Goal: Task Accomplishment & Management: Complete application form

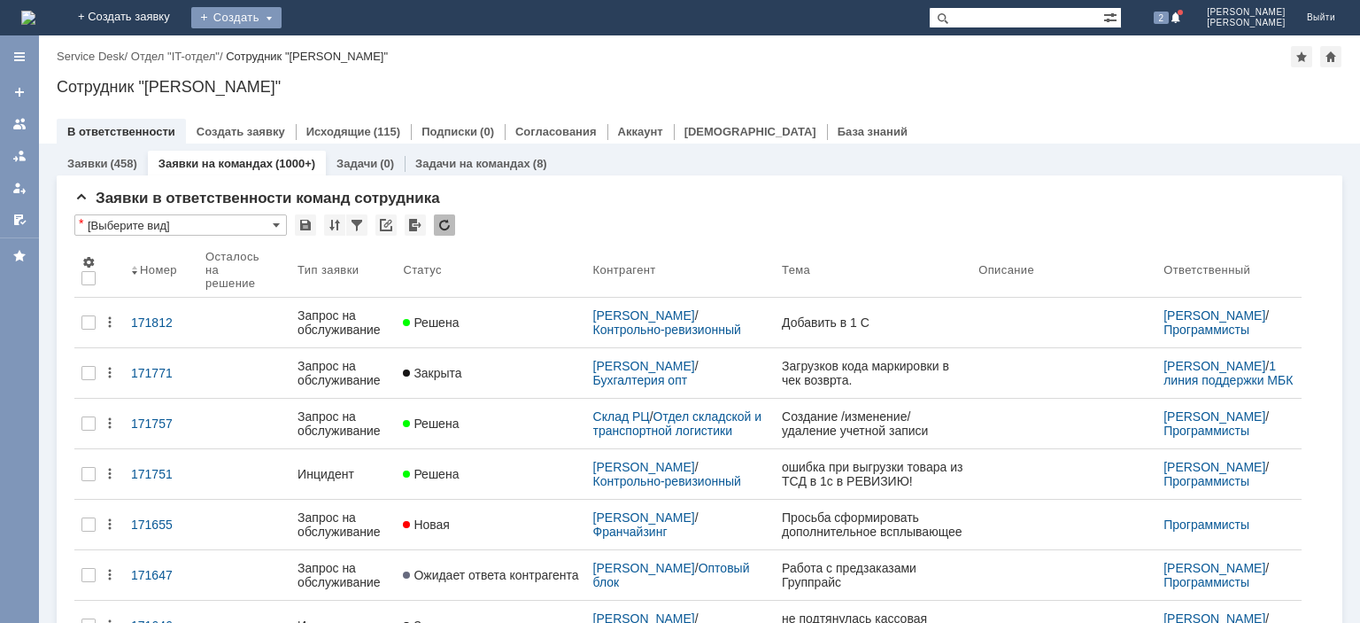
click at [181, 16] on link "+ Создать заявку" at bounding box center [123, 17] width 113 height 35
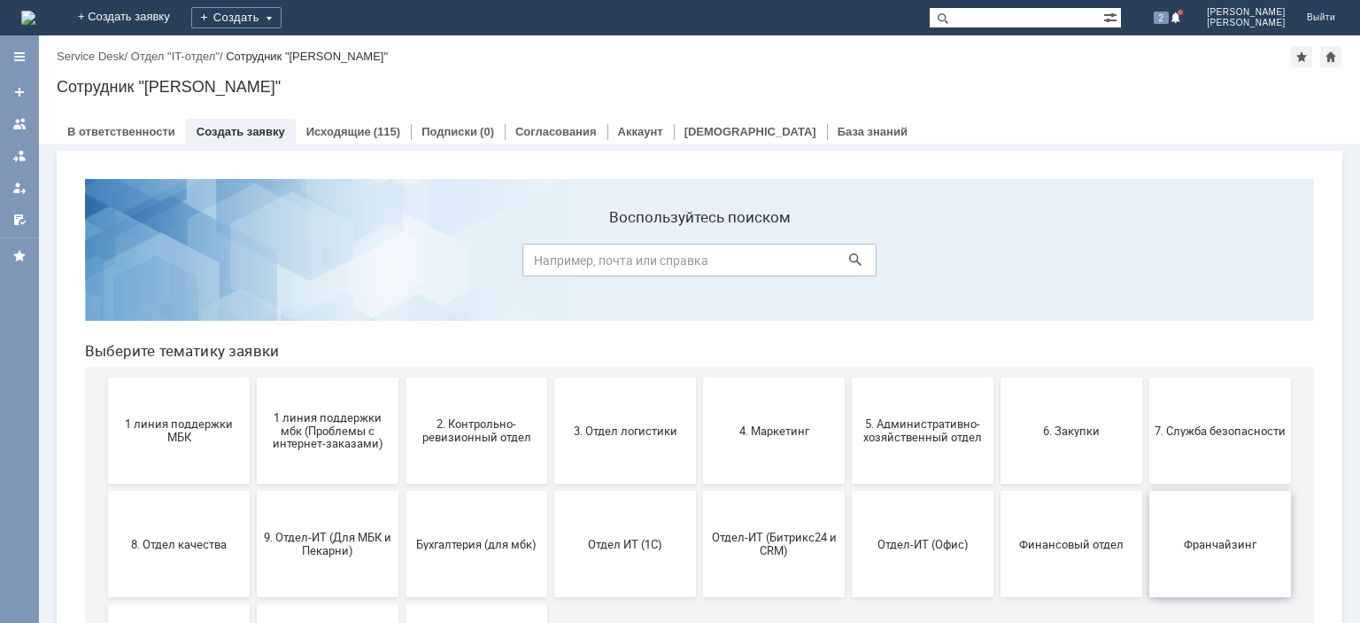
click at [1178, 537] on span "Франчайзинг" at bounding box center [1220, 543] width 131 height 13
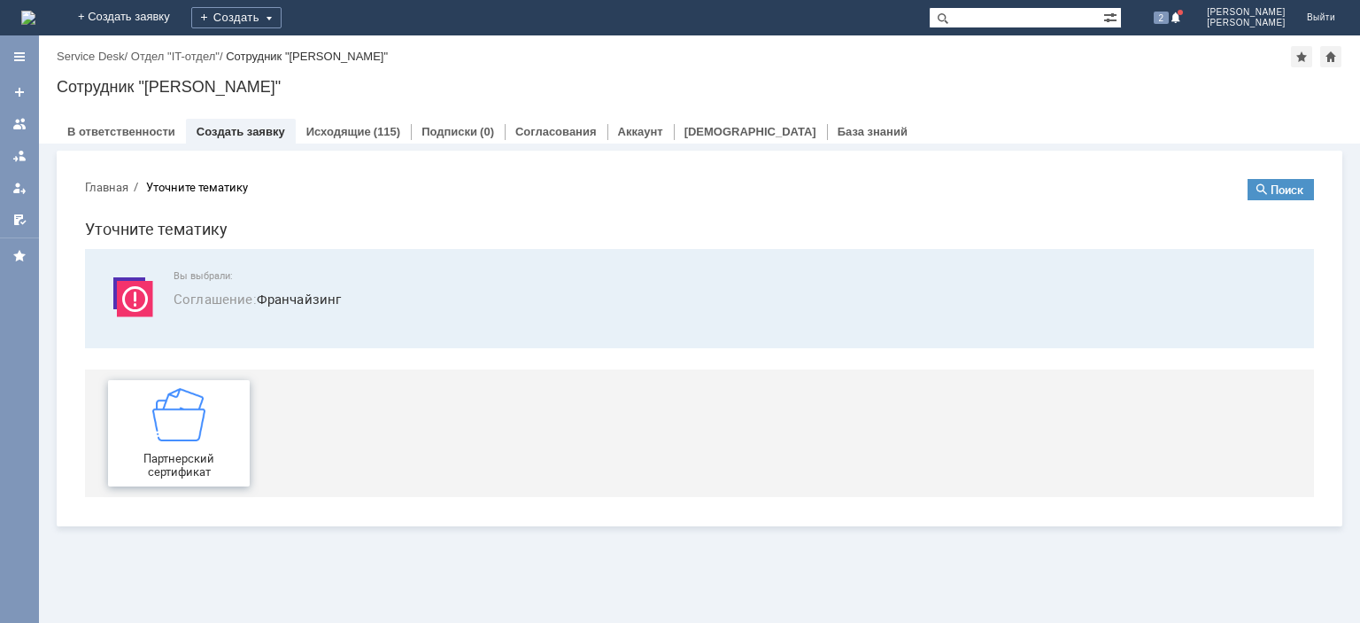
click at [190, 416] on img at bounding box center [178, 414] width 53 height 53
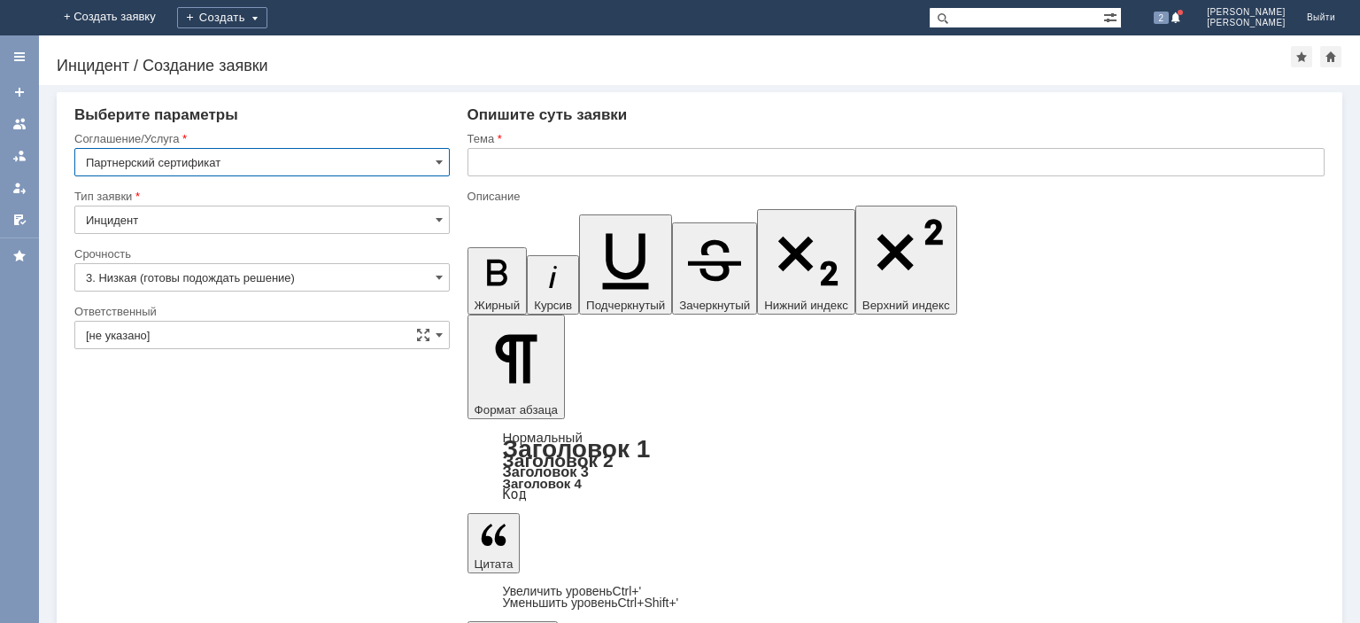
drag, startPoint x: 585, startPoint y: 162, endPoint x: 579, endPoint y: 169, distance: 9.4
click at [585, 163] on input "text" at bounding box center [896, 162] width 857 height 28
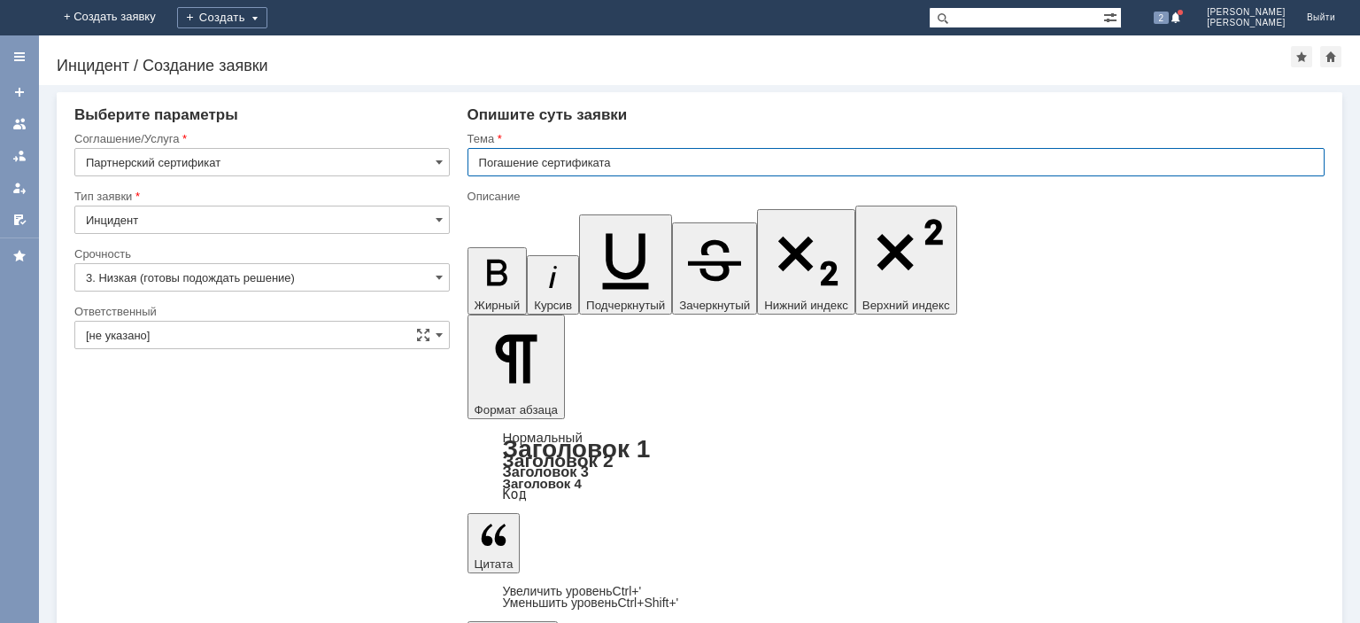
type input "Погашение сертификата"
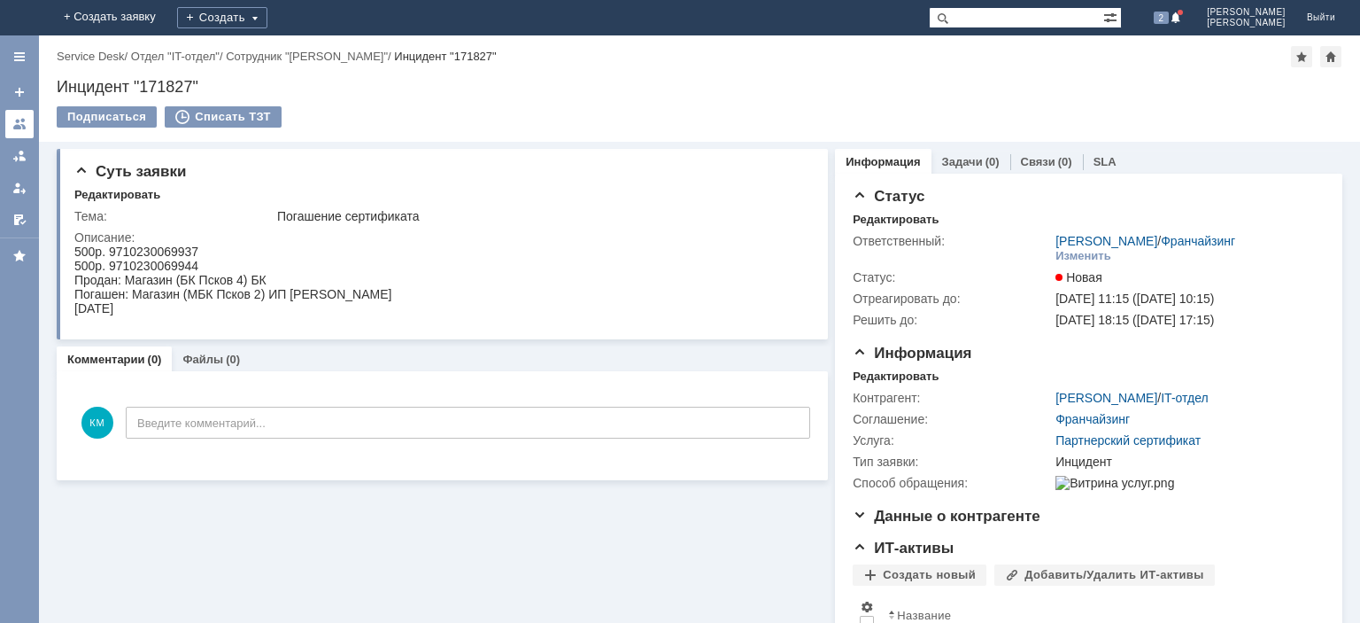
click at [21, 128] on div at bounding box center [19, 124] width 14 height 14
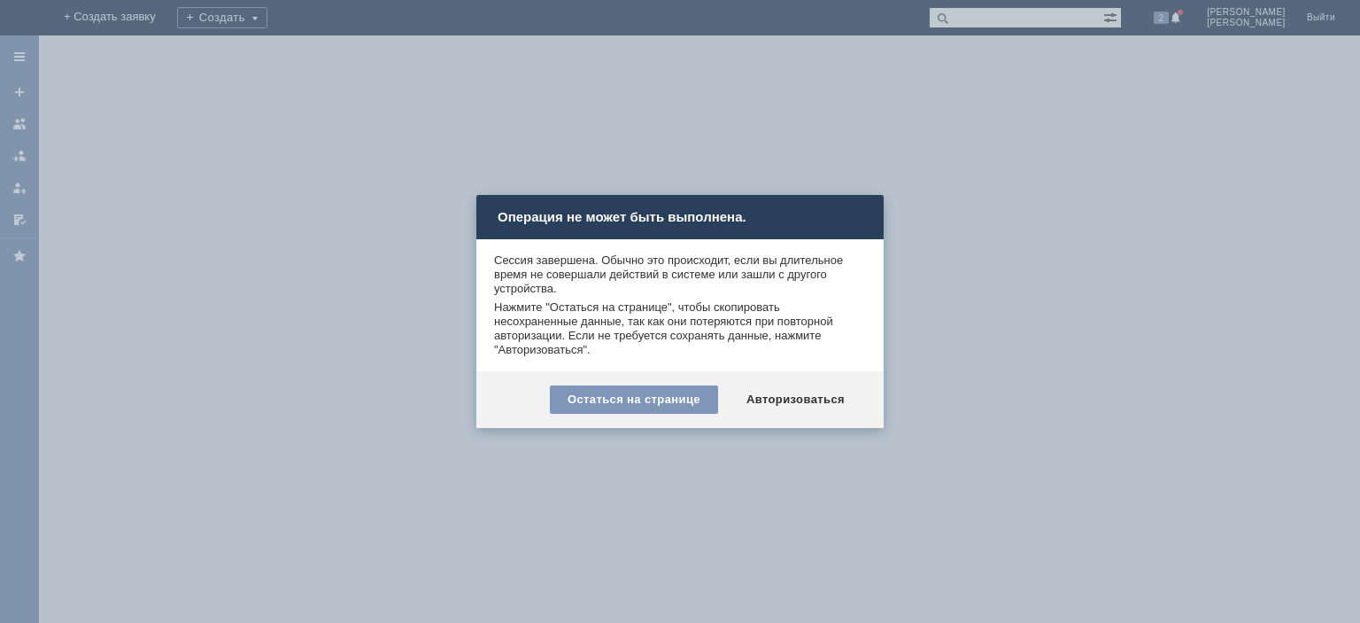
click at [791, 405] on div "Авторизоваться" at bounding box center [796, 399] width 134 height 28
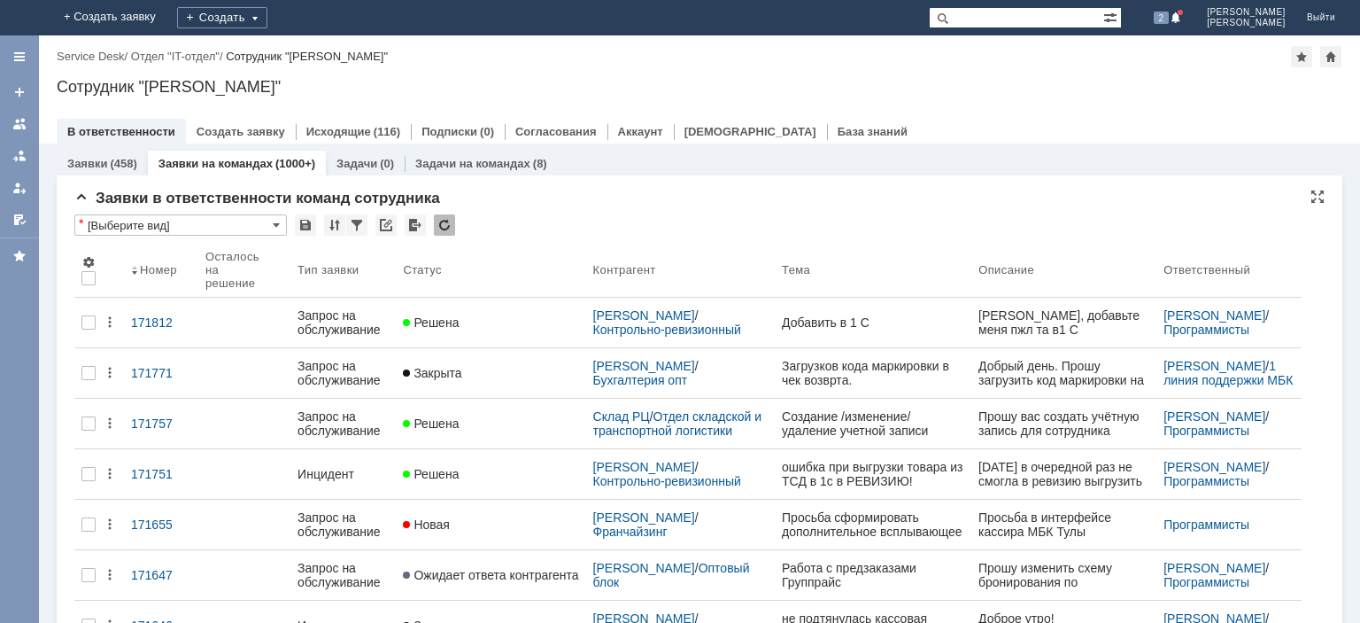
click at [455, 218] on div "* [Выберите вид]" at bounding box center [699, 225] width 1250 height 23
click at [447, 228] on div at bounding box center [444, 224] width 21 height 21
click at [448, 224] on div at bounding box center [444, 224] width 21 height 21
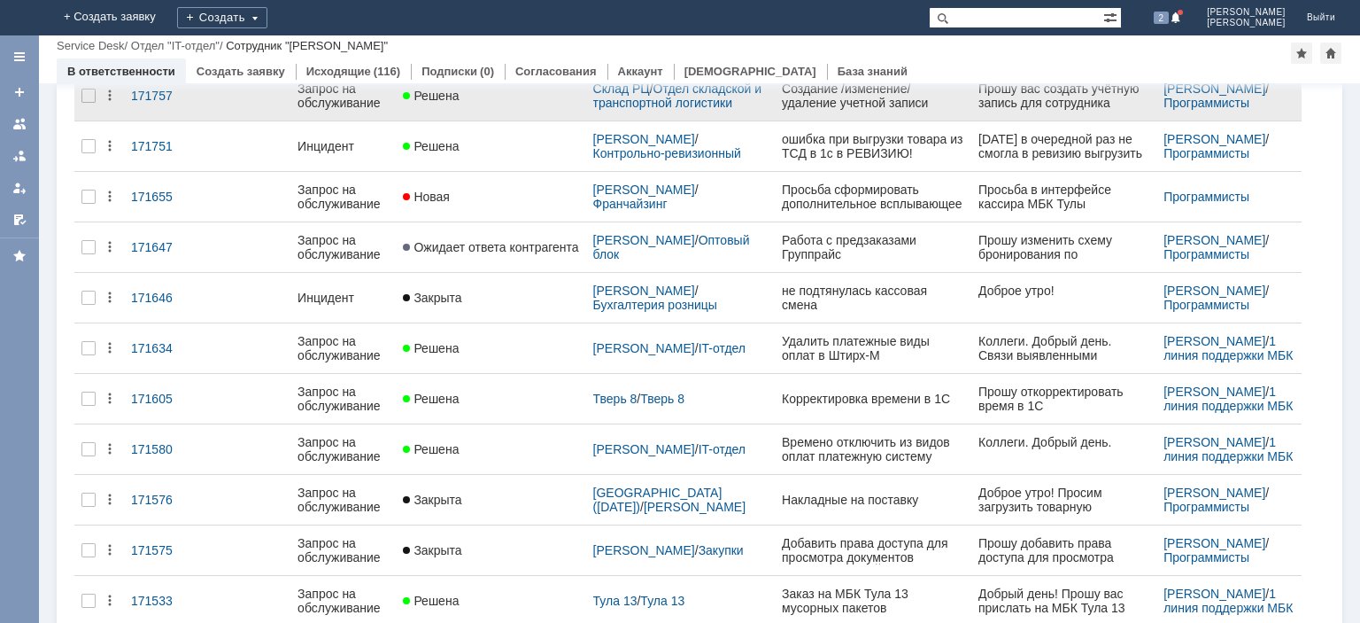
scroll to position [446, 0]
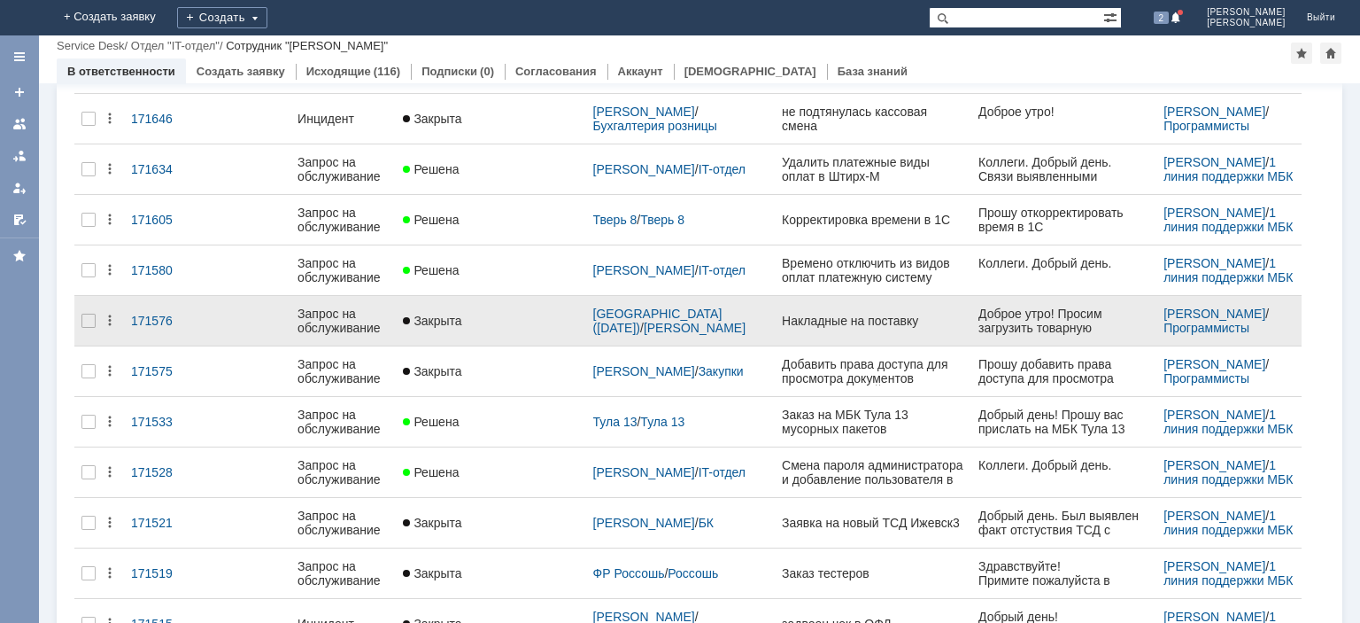
click at [360, 306] on div "Запрос на обслуживание" at bounding box center [343, 320] width 91 height 28
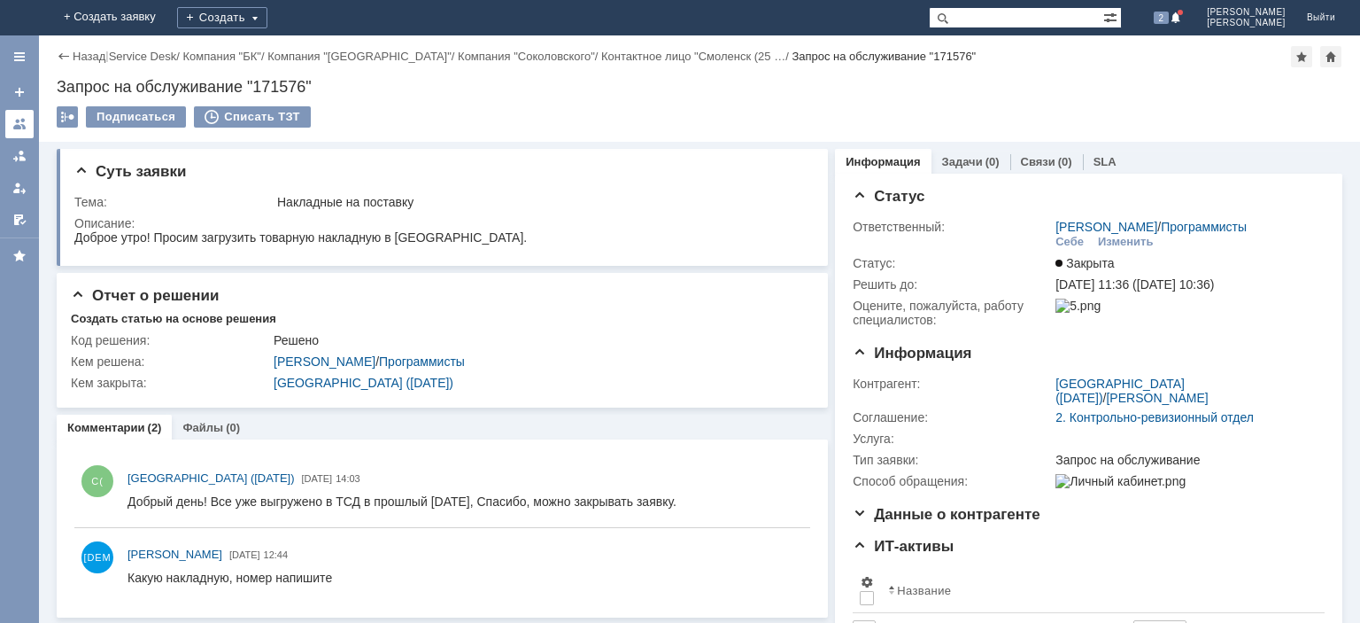
click at [21, 126] on div at bounding box center [19, 124] width 14 height 14
